Goal: Information Seeking & Learning: Check status

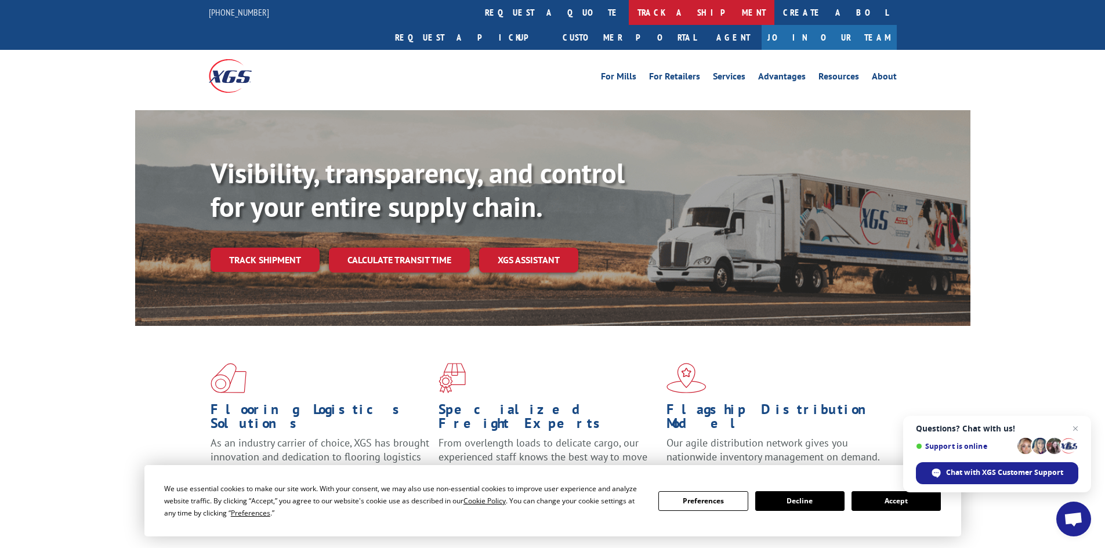
click at [629, 12] on link "track a shipment" at bounding box center [702, 12] width 146 height 25
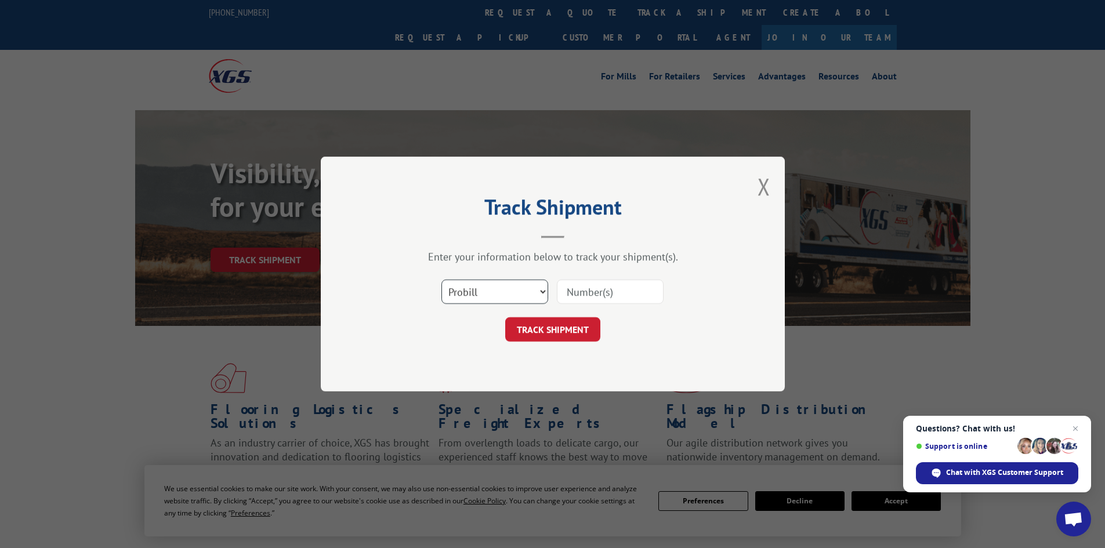
click at [535, 295] on select "Select category... Probill BOL PO" at bounding box center [494, 292] width 107 height 24
select select "bol"
click at [441, 280] on select "Select category... Probill BOL PO" at bounding box center [494, 292] width 107 height 24
click at [581, 295] on input at bounding box center [610, 292] width 107 height 24
paste input "7064754"
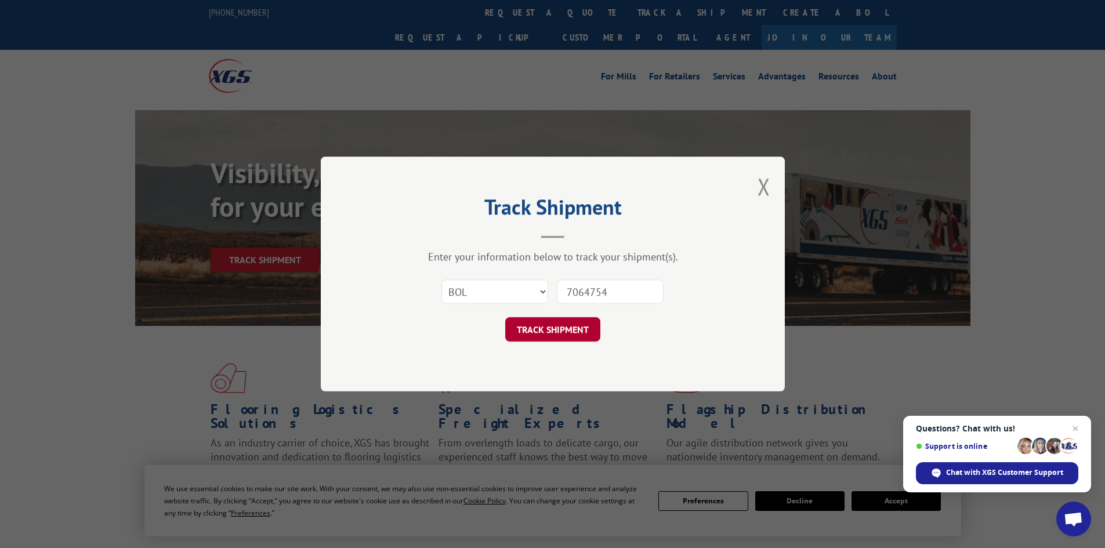
type input "7064754"
click at [567, 331] on button "TRACK SHIPMENT" at bounding box center [552, 329] width 95 height 24
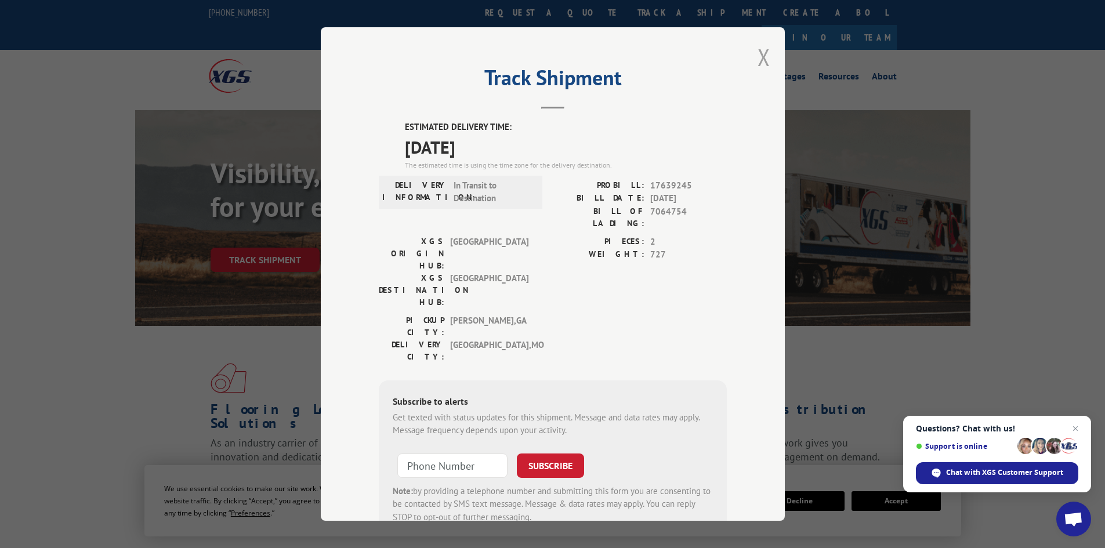
click at [758, 60] on button "Close modal" at bounding box center [764, 57] width 13 height 31
